Goal: Task Accomplishment & Management: Complete application form

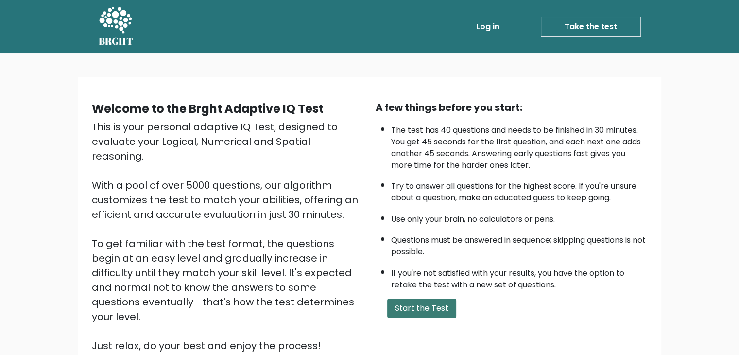
click at [424, 313] on button "Start the Test" at bounding box center [421, 308] width 69 height 19
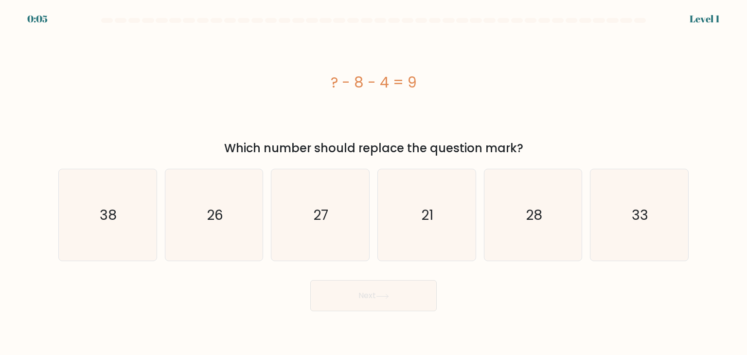
drag, startPoint x: 420, startPoint y: 223, endPoint x: 434, endPoint y: 266, distance: 45.7
click at [420, 223] on icon "21" at bounding box center [426, 214] width 91 height 91
click at [374, 182] on input "d. 21" at bounding box center [373, 179] width 0 height 5
radio input "true"
click at [422, 300] on button "Next" at bounding box center [373, 295] width 126 height 31
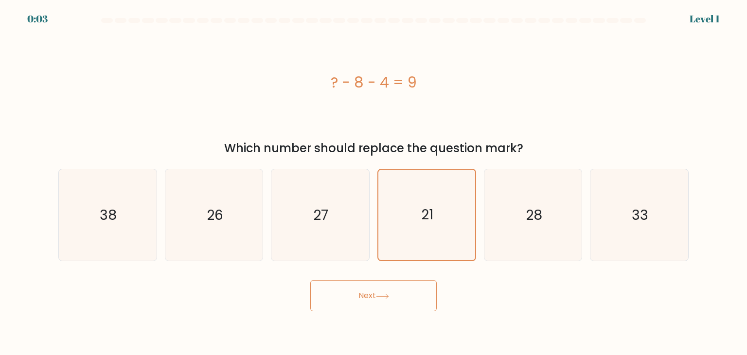
click at [389, 290] on button "Next" at bounding box center [373, 295] width 126 height 31
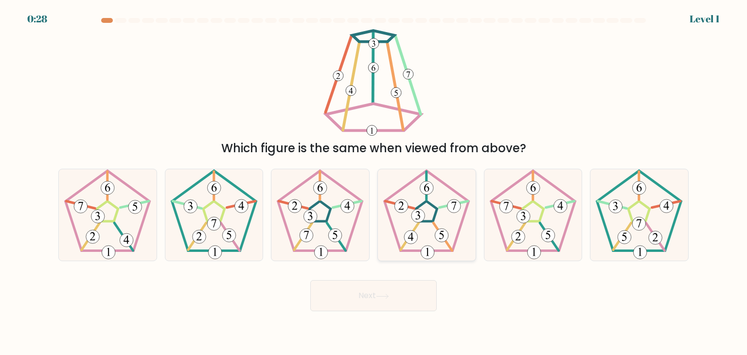
click at [423, 225] on icon at bounding box center [426, 214] width 91 height 91
click at [374, 182] on input "d." at bounding box center [373, 179] width 0 height 5
radio input "true"
click at [413, 294] on button "Next" at bounding box center [373, 295] width 126 height 31
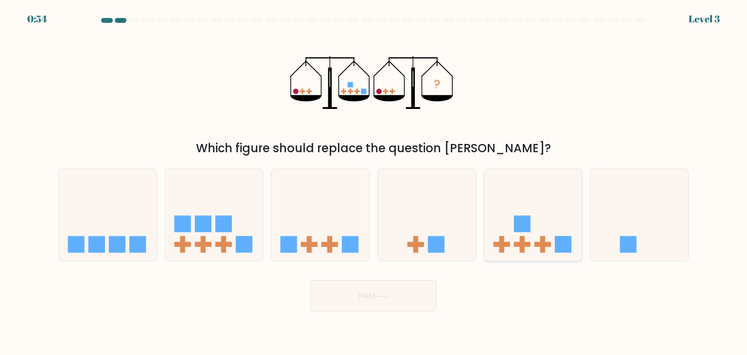
click at [536, 217] on icon at bounding box center [533, 215] width 98 height 81
click at [374, 182] on input "e." at bounding box center [373, 179] width 0 height 5
radio input "true"
click at [424, 303] on button "Next" at bounding box center [373, 295] width 126 height 31
click at [381, 304] on button "Next" at bounding box center [373, 295] width 126 height 31
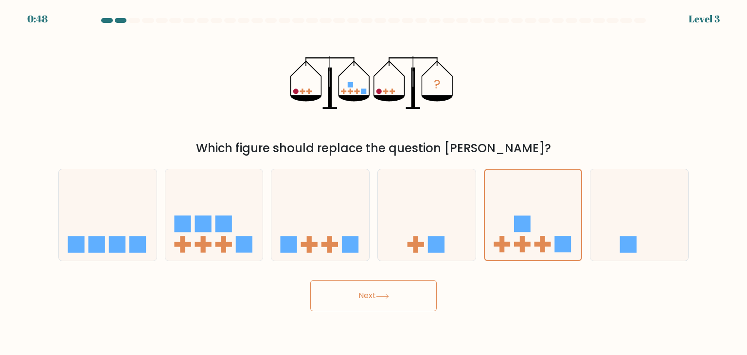
click at [369, 299] on button "Next" at bounding box center [373, 295] width 126 height 31
click at [534, 222] on icon at bounding box center [533, 215] width 97 height 80
click at [374, 182] on input "e." at bounding box center [373, 179] width 0 height 5
click at [351, 289] on button "Next" at bounding box center [373, 295] width 126 height 31
click at [517, 295] on div "Next" at bounding box center [374, 292] width 642 height 38
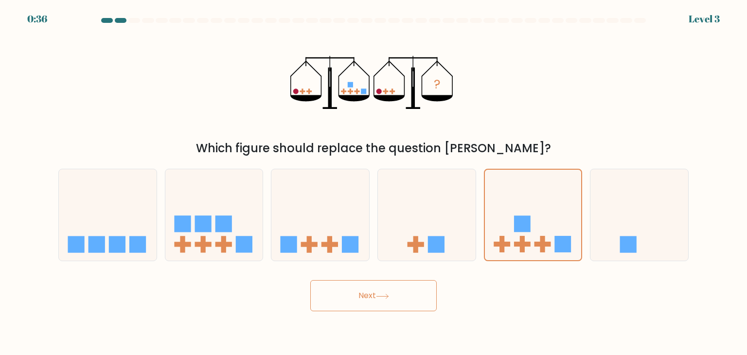
click at [359, 307] on button "Next" at bounding box center [373, 295] width 126 height 31
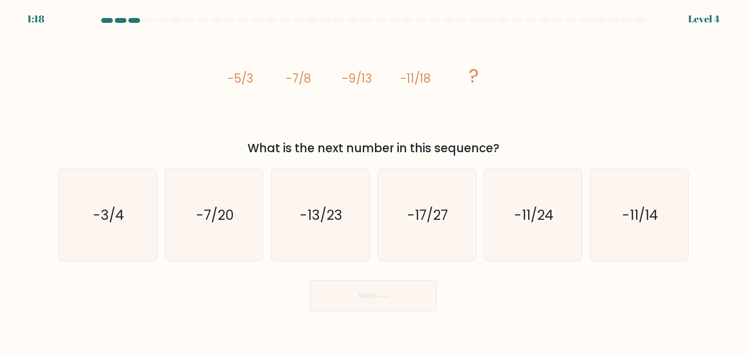
click at [234, 302] on div "Next" at bounding box center [374, 292] width 642 height 38
click at [320, 214] on text "-13/23" at bounding box center [321, 214] width 43 height 19
click at [373, 182] on input "c. -13/23" at bounding box center [373, 179] width 0 height 5
radio input "true"
click at [393, 295] on button "Next" at bounding box center [373, 295] width 126 height 31
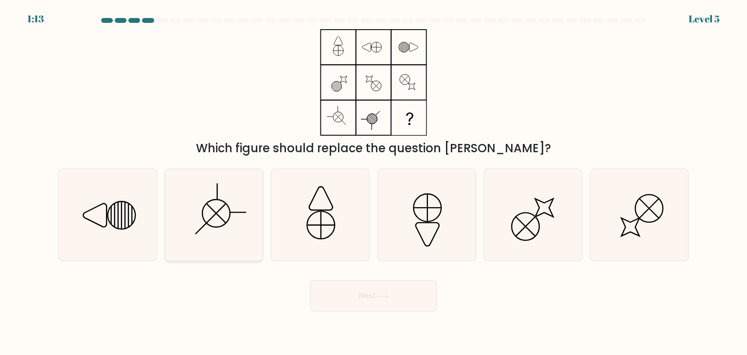
click at [233, 217] on icon at bounding box center [213, 214] width 91 height 91
click at [373, 182] on input "b." at bounding box center [373, 179] width 0 height 5
radio input "true"
click at [418, 301] on button "Next" at bounding box center [373, 295] width 126 height 31
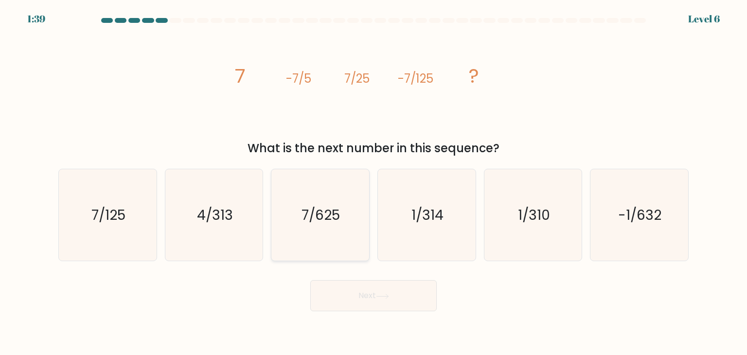
click at [300, 215] on icon "7/625" at bounding box center [319, 214] width 91 height 91
click at [373, 182] on input "c. 7/625" at bounding box center [373, 179] width 0 height 5
radio input "true"
click at [374, 303] on button "Next" at bounding box center [373, 295] width 126 height 31
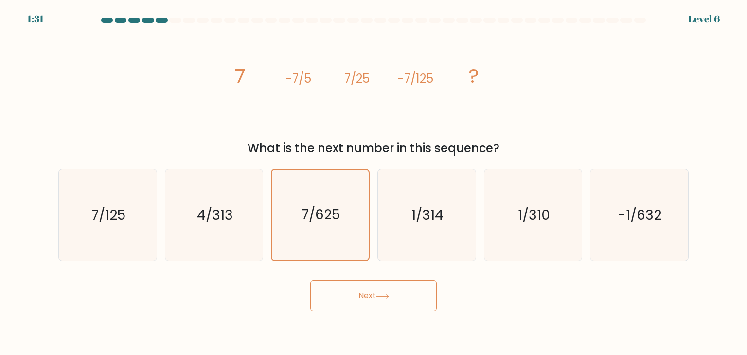
click at [374, 303] on button "Next" at bounding box center [373, 295] width 126 height 31
click at [362, 292] on button "Next" at bounding box center [373, 295] width 126 height 31
click at [354, 193] on icon "7/625" at bounding box center [320, 215] width 90 height 90
click at [373, 182] on input "c. 7/625" at bounding box center [373, 179] width 0 height 5
click at [371, 317] on body "1:24 Level 6" at bounding box center [373, 177] width 747 height 355
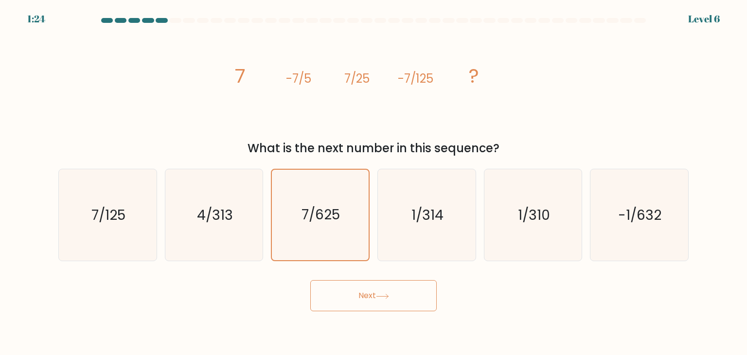
click at [378, 298] on icon at bounding box center [382, 296] width 13 height 5
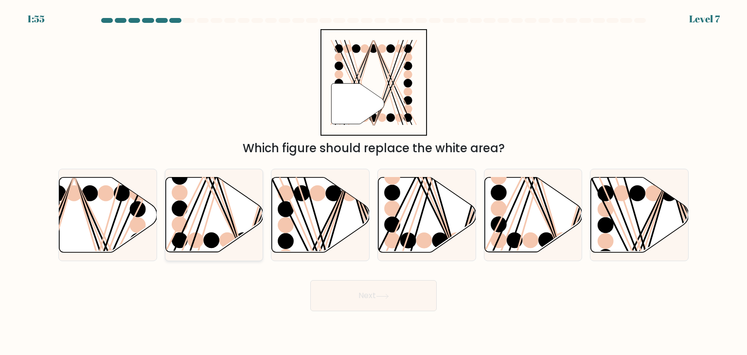
click at [193, 211] on icon at bounding box center [214, 214] width 98 height 75
click at [373, 182] on input "b." at bounding box center [373, 179] width 0 height 5
radio input "true"
click at [356, 284] on button "Next" at bounding box center [373, 295] width 126 height 31
click at [369, 293] on button "Next" at bounding box center [373, 295] width 126 height 31
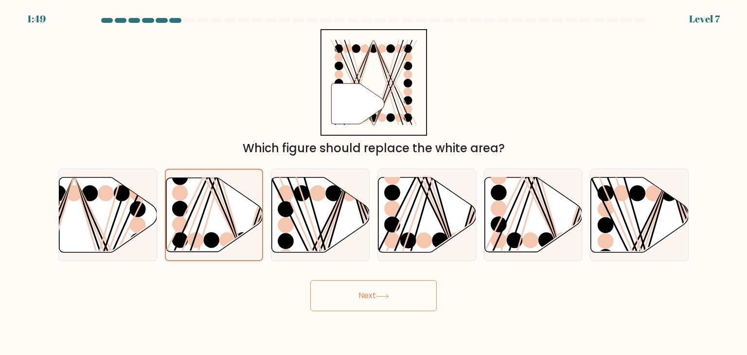
click at [369, 293] on button "Next" at bounding box center [373, 295] width 126 height 31
click at [390, 299] on button "Next" at bounding box center [373, 295] width 126 height 31
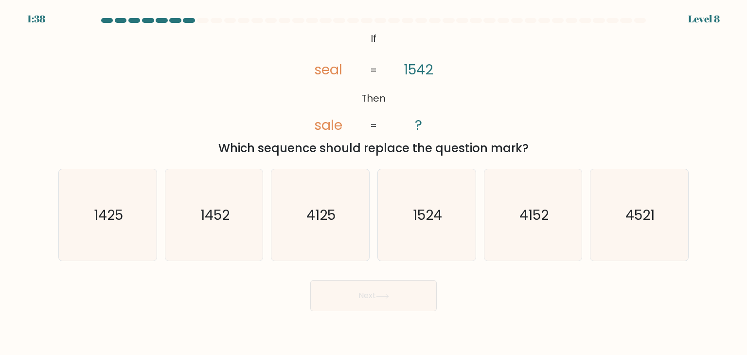
click at [399, 290] on button "Next" at bounding box center [373, 295] width 126 height 31
click at [556, 81] on div "@import url('[URL][DOMAIN_NAME]); If Then seal sale 1542 ? = = Which sequence s…" at bounding box center [374, 93] width 642 height 128
click at [137, 234] on icon "1425" at bounding box center [107, 214] width 91 height 91
click at [373, 182] on input "a. 1425" at bounding box center [373, 179] width 0 height 5
radio input "true"
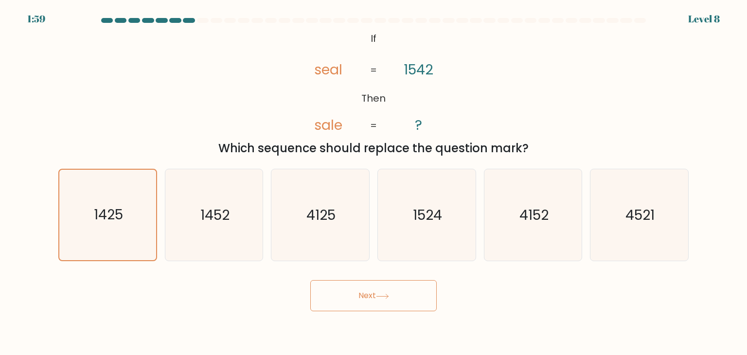
click at [401, 304] on button "Next" at bounding box center [373, 295] width 126 height 31
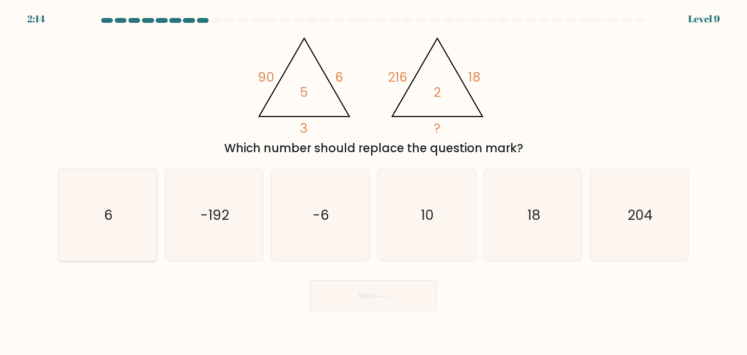
click at [106, 206] on text "6" at bounding box center [108, 214] width 9 height 19
click at [373, 182] on input "a. 6" at bounding box center [373, 179] width 0 height 5
radio input "true"
click at [398, 289] on button "Next" at bounding box center [373, 295] width 126 height 31
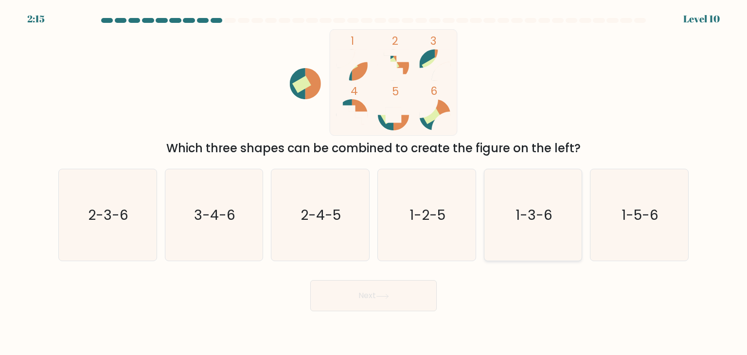
click at [548, 217] on text "1-3-6" at bounding box center [533, 214] width 37 height 19
click at [374, 182] on input "e. 1-3-6" at bounding box center [373, 179] width 0 height 5
radio input "true"
click at [362, 304] on button "Next" at bounding box center [373, 295] width 126 height 31
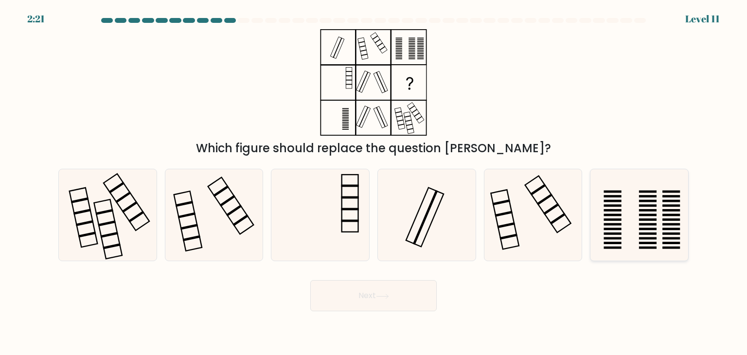
click at [657, 218] on icon at bounding box center [638, 214] width 91 height 91
click at [374, 182] on input "f." at bounding box center [373, 179] width 0 height 5
radio input "true"
click at [384, 300] on button "Next" at bounding box center [373, 295] width 126 height 31
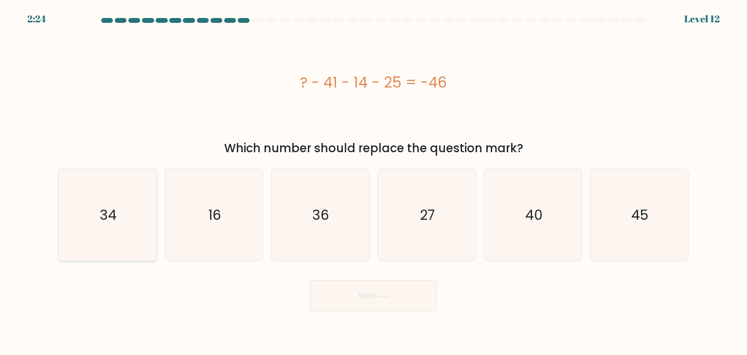
click at [124, 214] on icon "34" at bounding box center [107, 214] width 91 height 91
click at [373, 182] on input "a. 34" at bounding box center [373, 179] width 0 height 5
radio input "true"
click at [380, 291] on button "Next" at bounding box center [373, 295] width 126 height 31
click at [384, 290] on button "Next" at bounding box center [373, 295] width 126 height 31
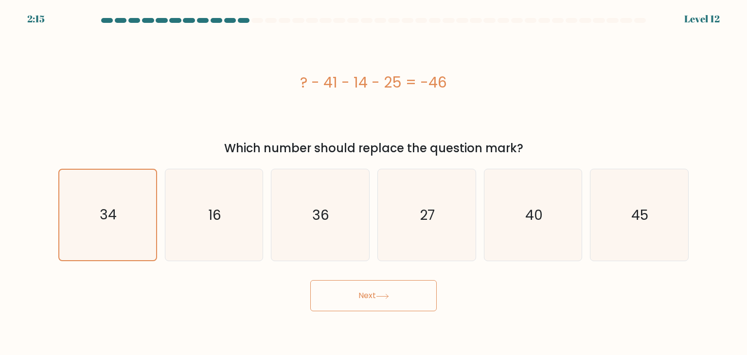
click at [369, 303] on button "Next" at bounding box center [373, 295] width 126 height 31
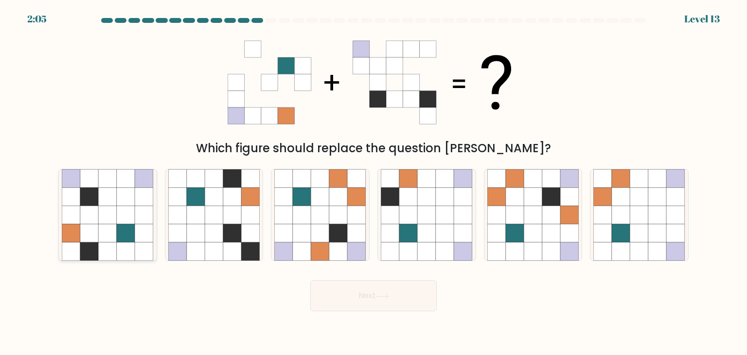
click at [76, 214] on icon at bounding box center [71, 215] width 18 height 18
click at [373, 182] on input "a." at bounding box center [373, 179] width 0 height 5
radio input "true"
click at [406, 289] on button "Next" at bounding box center [373, 295] width 126 height 31
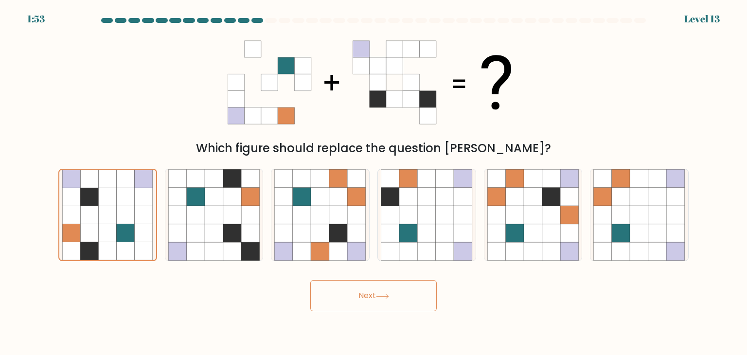
click at [406, 289] on button "Next" at bounding box center [373, 295] width 126 height 31
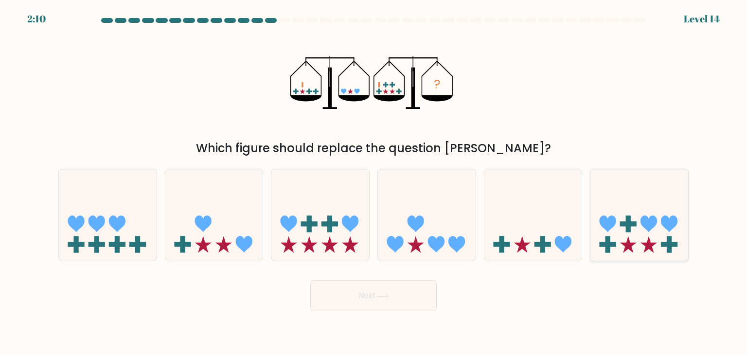
click at [642, 238] on icon at bounding box center [639, 215] width 98 height 81
click at [374, 182] on input "f." at bounding box center [373, 179] width 0 height 5
radio input "true"
click at [392, 290] on button "Next" at bounding box center [373, 295] width 126 height 31
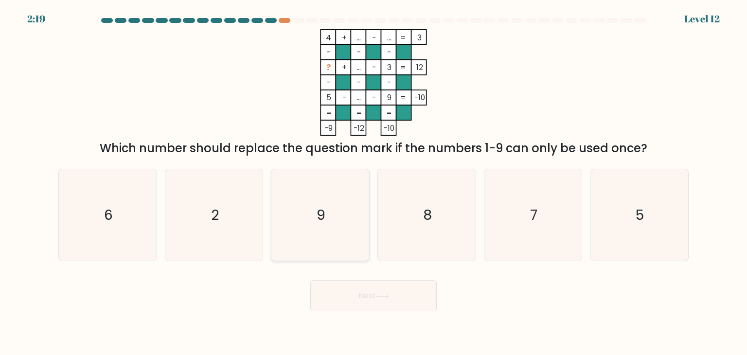
click at [329, 212] on icon "9" at bounding box center [319, 214] width 91 height 91
click at [373, 182] on input "c. 9" at bounding box center [373, 179] width 0 height 5
radio input "true"
click at [239, 219] on icon "2" at bounding box center [213, 214] width 91 height 91
click at [373, 182] on input "b. 2" at bounding box center [373, 179] width 0 height 5
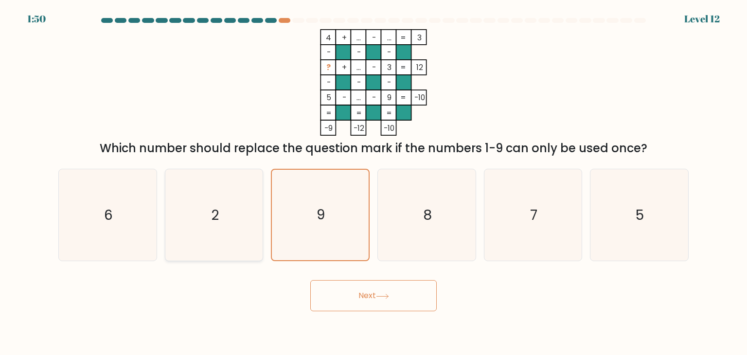
radio input "true"
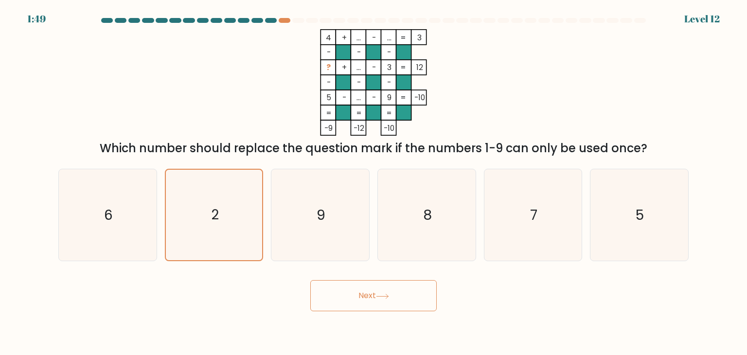
click at [404, 296] on button "Next" at bounding box center [373, 295] width 126 height 31
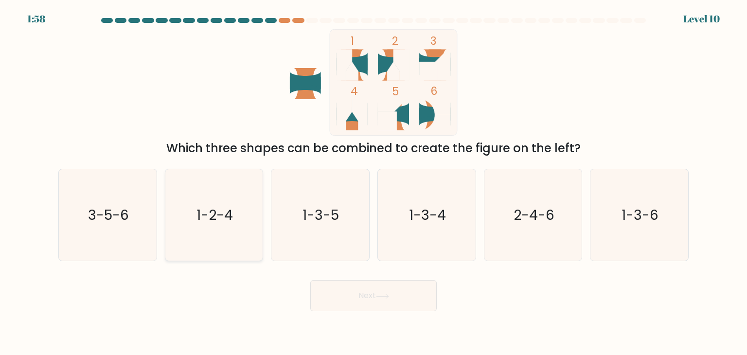
click at [222, 220] on text "1-2-4" at bounding box center [214, 214] width 36 height 19
click at [373, 182] on input "b. 1-2-4" at bounding box center [373, 179] width 0 height 5
radio input "true"
click at [397, 300] on button "Next" at bounding box center [373, 295] width 126 height 31
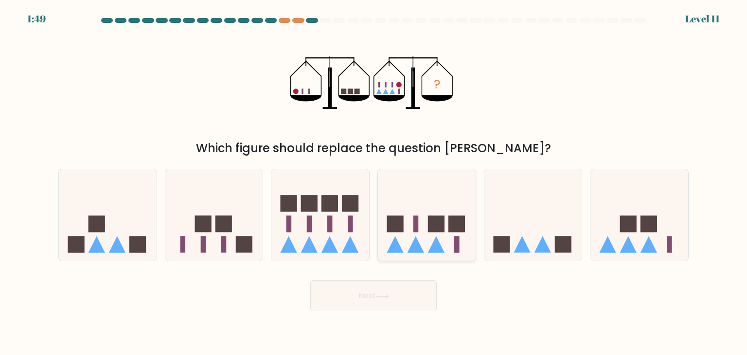
click at [420, 214] on icon at bounding box center [427, 215] width 98 height 81
click at [374, 182] on input "d." at bounding box center [373, 179] width 0 height 5
radio input "true"
click at [393, 308] on button "Next" at bounding box center [373, 295] width 126 height 31
click at [401, 297] on button "Next" at bounding box center [373, 295] width 126 height 31
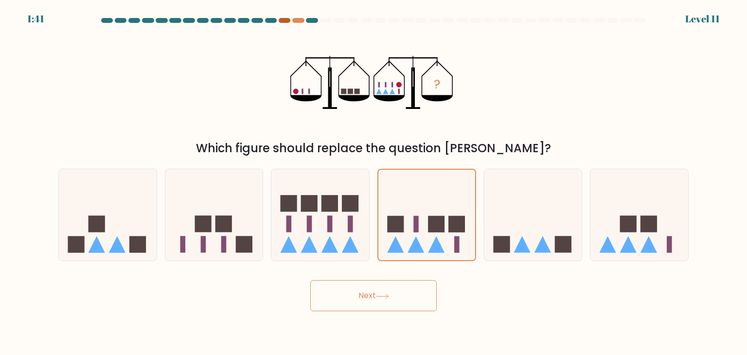
click at [286, 21] on div at bounding box center [285, 20] width 12 height 5
click at [300, 19] on div at bounding box center [298, 20] width 12 height 5
click at [404, 298] on button "Next" at bounding box center [373, 295] width 126 height 31
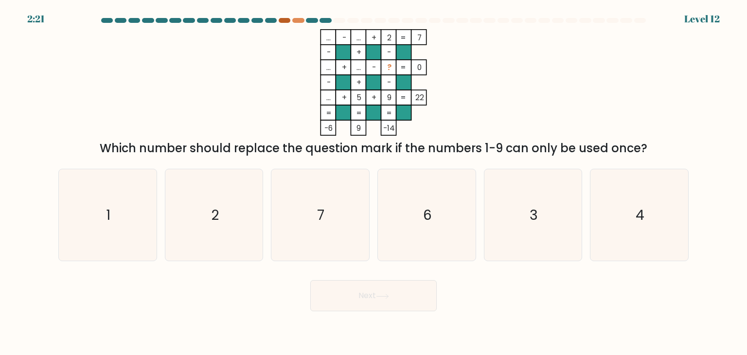
click at [284, 20] on div at bounding box center [285, 20] width 12 height 5
click at [299, 18] on div at bounding box center [298, 20] width 12 height 5
click at [284, 18] on div "2:19 Level 12" at bounding box center [373, 13] width 747 height 26
